Goal: Task Accomplishment & Management: Use online tool/utility

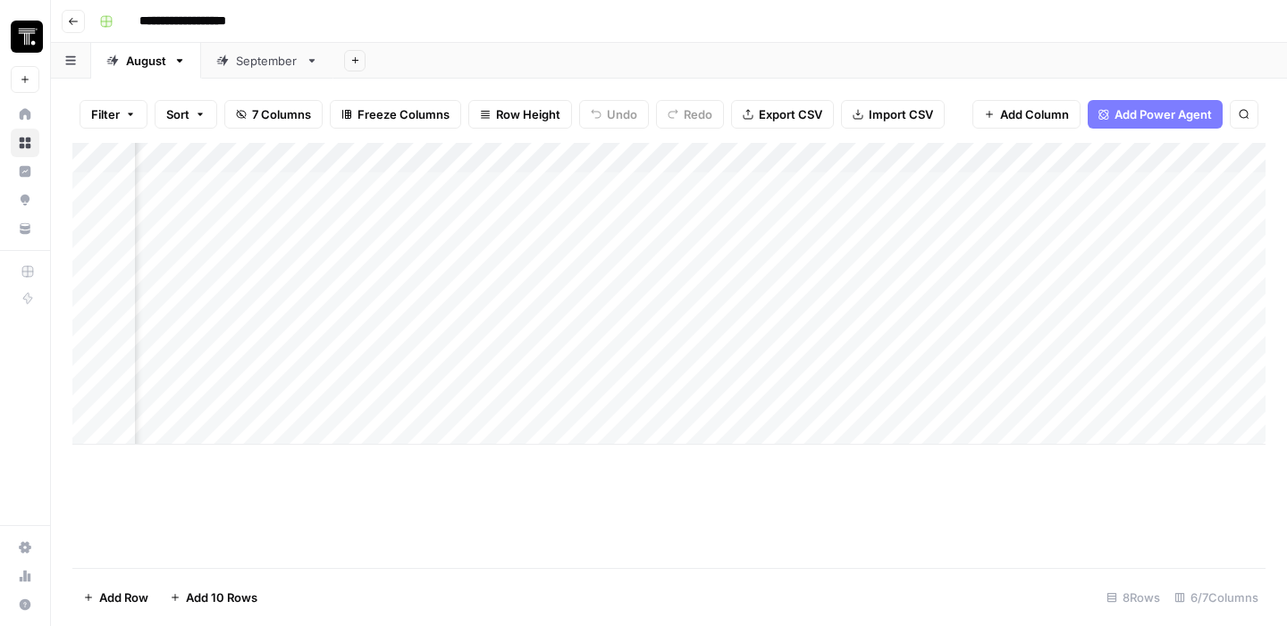
scroll to position [0, 335]
click at [804, 371] on div "Add Column" at bounding box center [668, 294] width 1193 height 302
click at [810, 410] on div "Add Column" at bounding box center [668, 294] width 1193 height 302
click at [1040, 341] on div "Add Column" at bounding box center [668, 294] width 1193 height 302
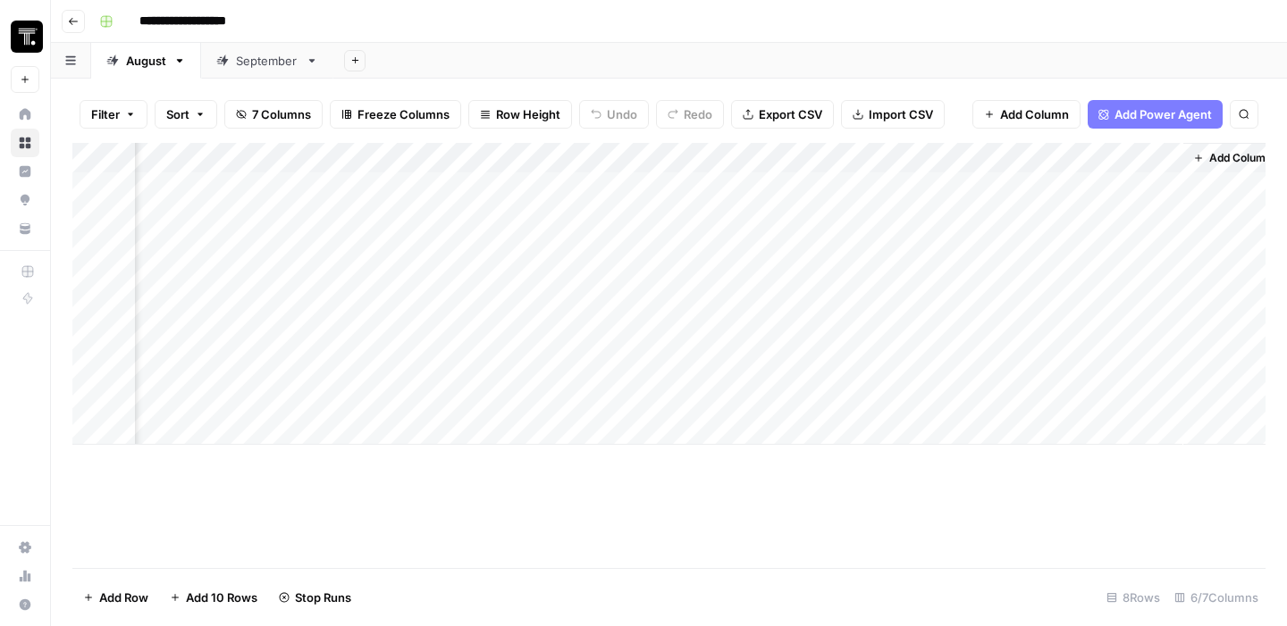
click at [1040, 341] on div "Add Column" at bounding box center [668, 294] width 1193 height 302
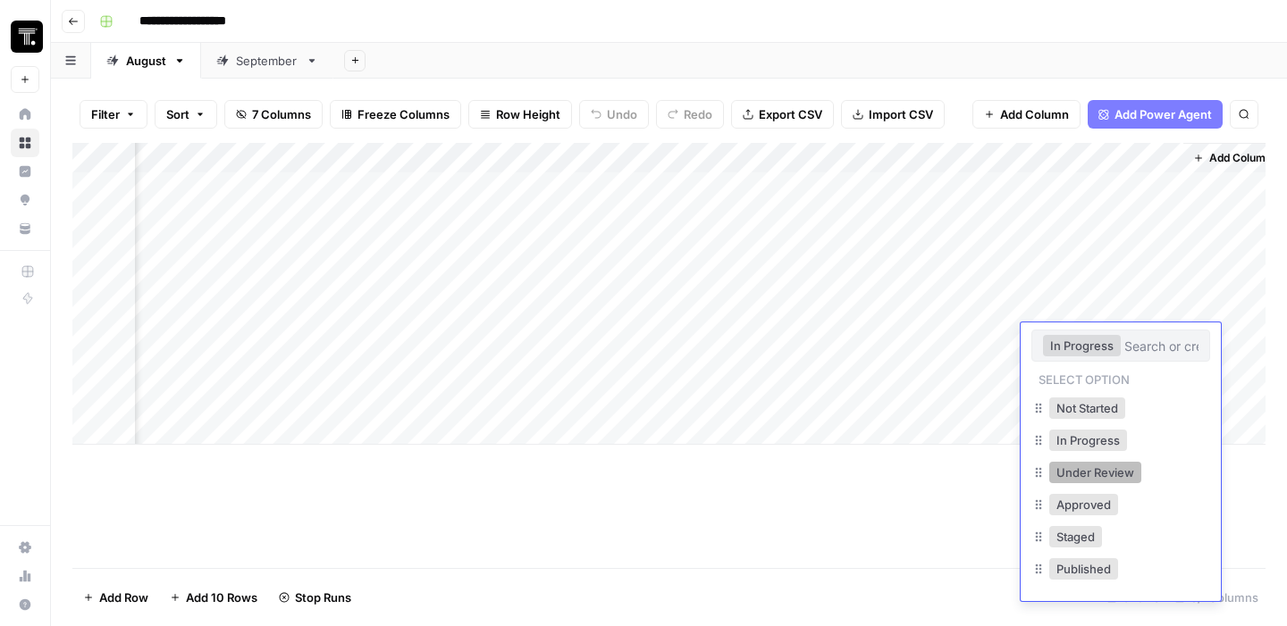
click at [1087, 470] on button "Under Review" at bounding box center [1095, 472] width 92 height 21
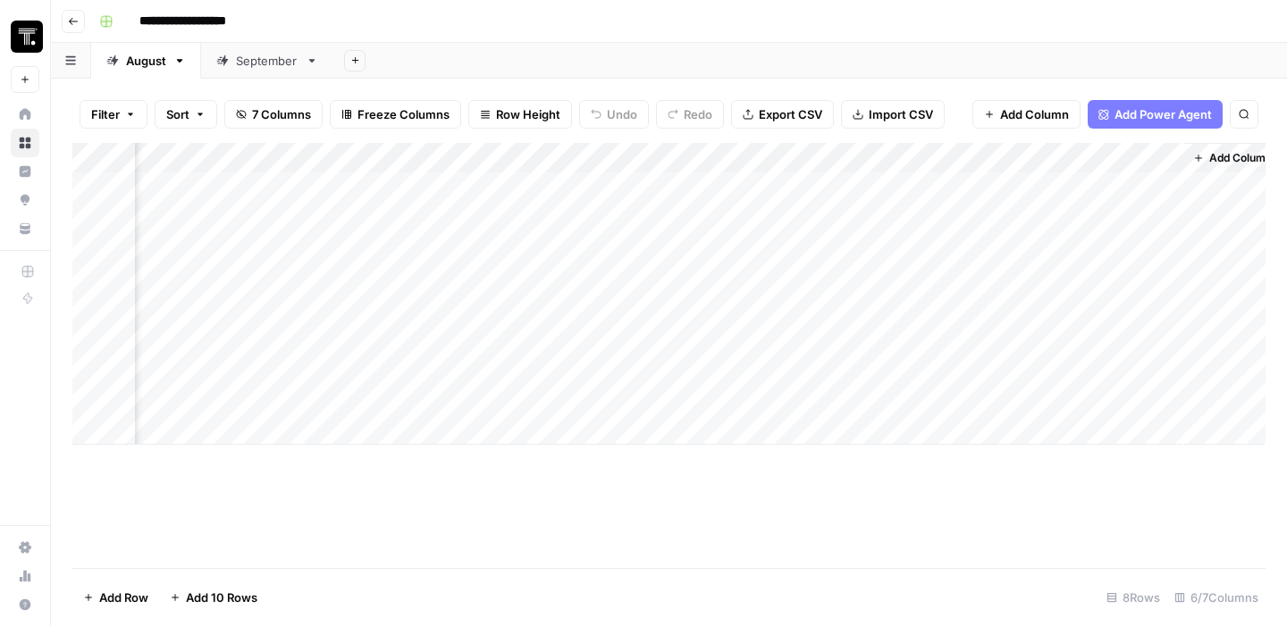
click at [858, 531] on div "Add Column" at bounding box center [668, 355] width 1193 height 425
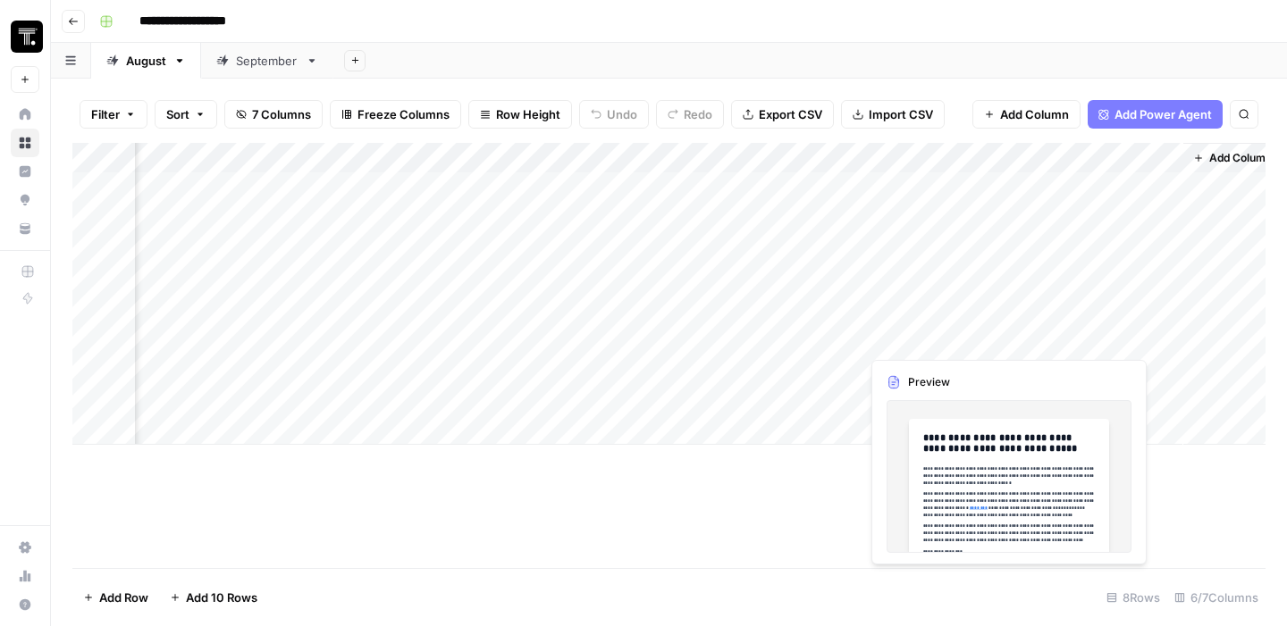
click at [924, 339] on div "Add Column" at bounding box center [668, 294] width 1193 height 302
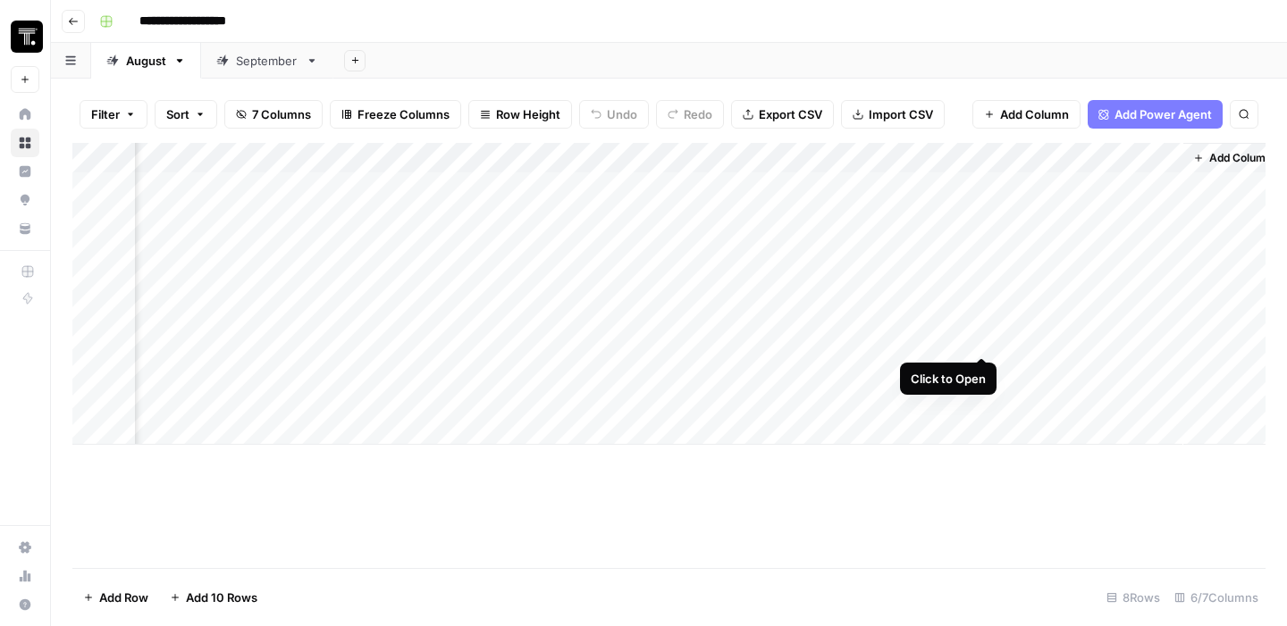
click at [979, 334] on div "Add Column" at bounding box center [668, 294] width 1193 height 302
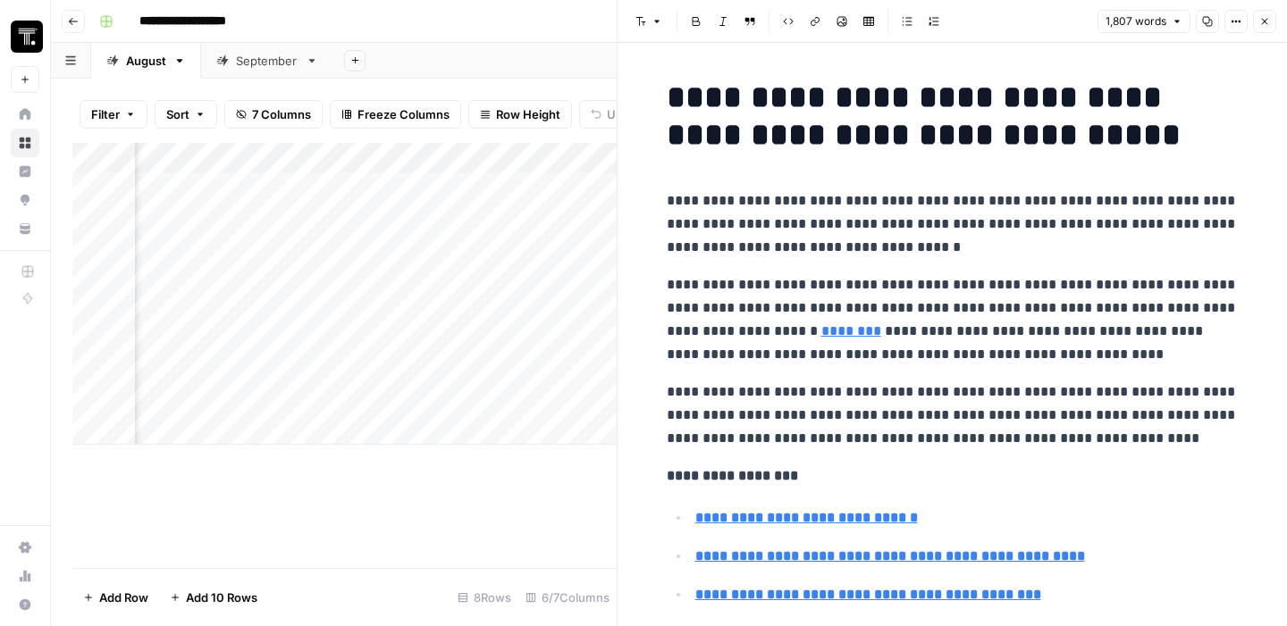
click at [979, 334] on p "**********" at bounding box center [953, 319] width 572 height 93
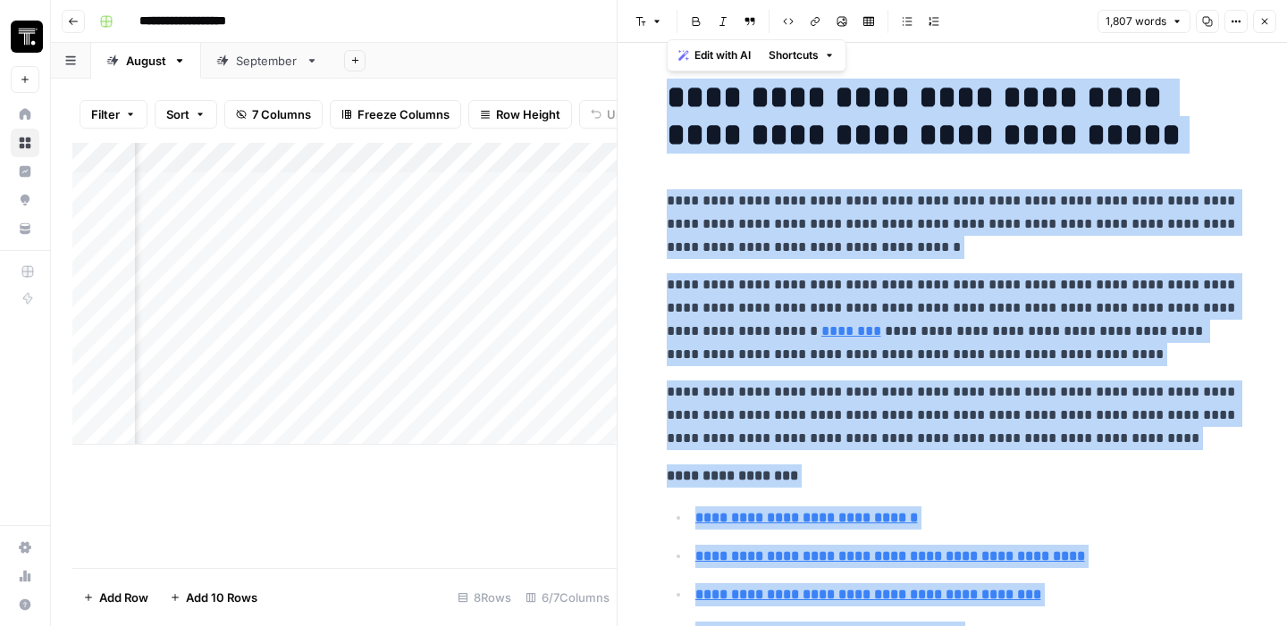
copy div "**********"
